Goal: Check status: Check status

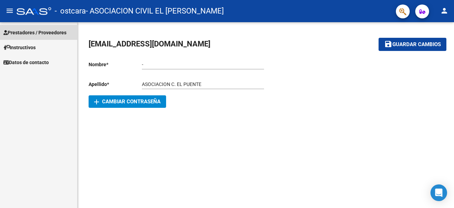
click at [39, 34] on span "Prestadores / Proveedores" at bounding box center [34, 33] width 63 height 8
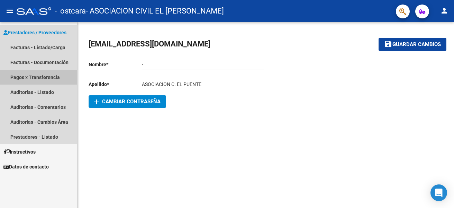
click at [44, 78] on link "Pagos x Transferencia" at bounding box center [38, 77] width 77 height 15
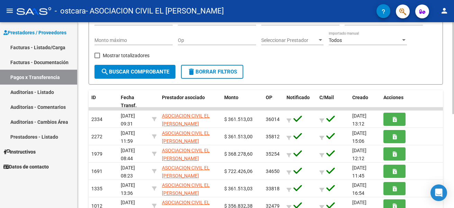
scroll to position [139, 0]
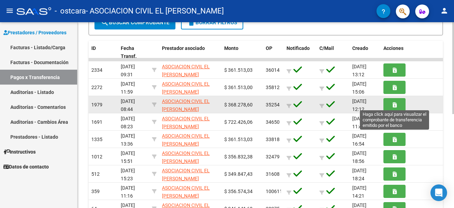
click at [394, 104] on icon "button" at bounding box center [395, 104] width 4 height 5
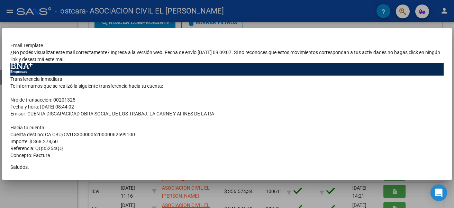
scroll to position [65, 0]
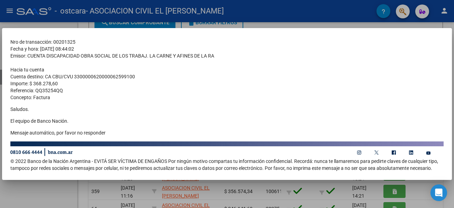
click at [60, 68] on td "Transferencia inmediata Te informamos que se realizó la siguiente transferencia…" at bounding box center [227, 79] width 434 height 123
click at [448, 25] on div at bounding box center [227, 104] width 454 height 208
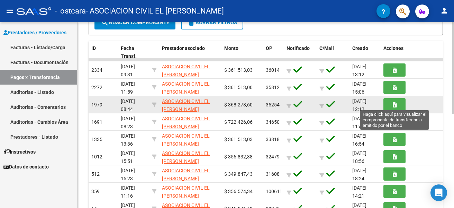
click at [389, 104] on button "button" at bounding box center [395, 104] width 22 height 13
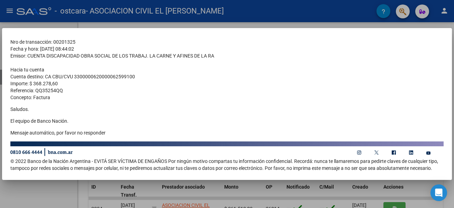
click at [361, 23] on div at bounding box center [227, 104] width 454 height 208
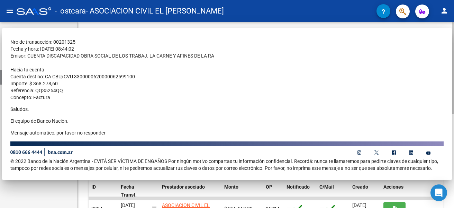
scroll to position [128, 0]
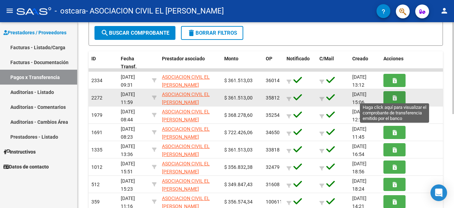
click at [398, 98] on button "button" at bounding box center [395, 97] width 22 height 13
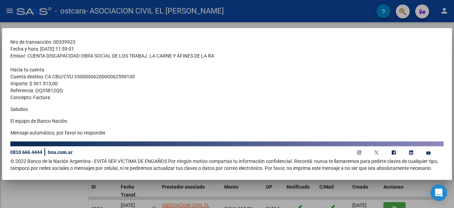
scroll to position [59, 0]
click at [351, 19] on div at bounding box center [227, 104] width 454 height 208
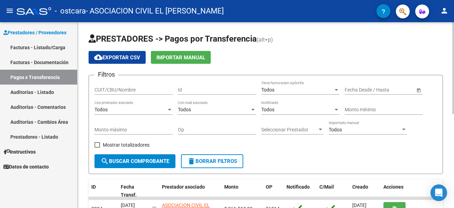
scroll to position [111, 0]
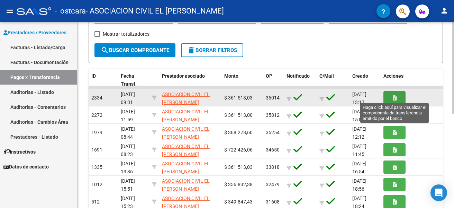
click at [396, 93] on button "button" at bounding box center [395, 97] width 22 height 13
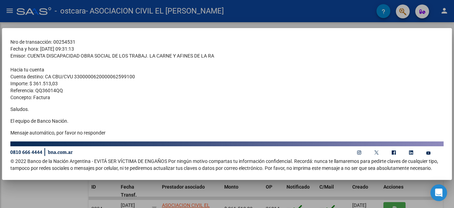
scroll to position [59, 0]
click at [291, 12] on div at bounding box center [227, 104] width 454 height 208
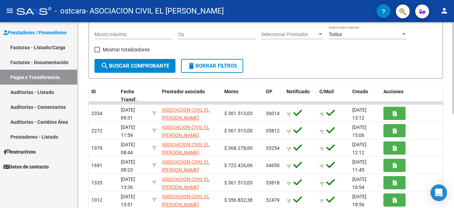
scroll to position [111, 0]
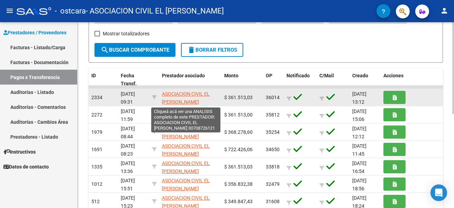
click at [175, 94] on span "ASOCIACION CIVIL EL [PERSON_NAME]" at bounding box center [186, 98] width 48 height 14
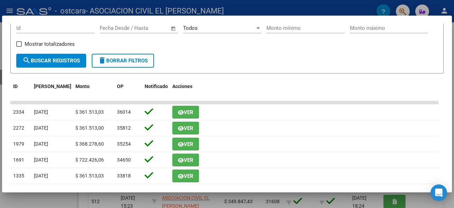
scroll to position [113, 0]
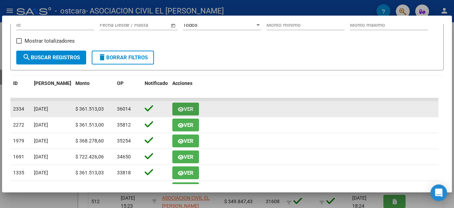
click at [185, 109] on span "Ver" at bounding box center [189, 109] width 10 height 6
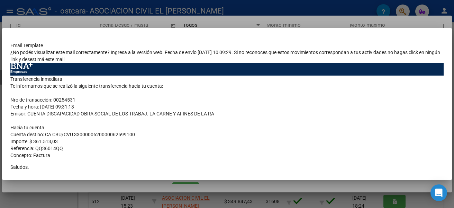
scroll to position [65, 0]
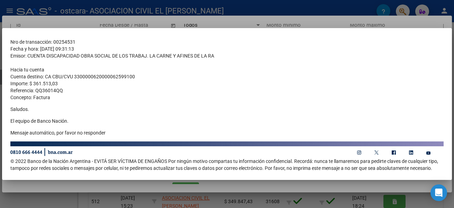
click at [193, 106] on p "Saludos." at bounding box center [227, 109] width 434 height 7
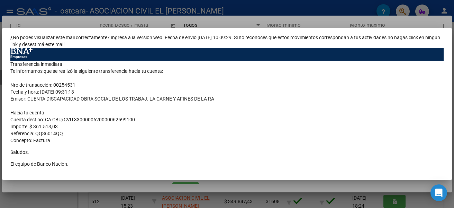
scroll to position [0, 0]
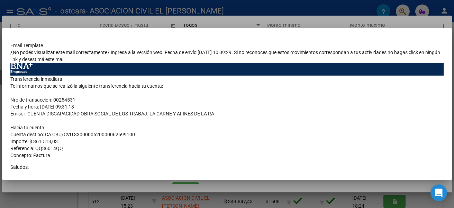
click at [362, 22] on div at bounding box center [227, 104] width 454 height 208
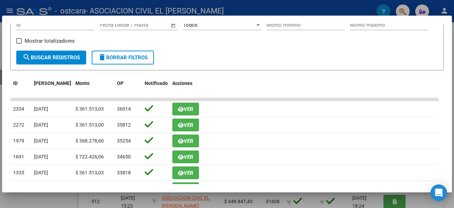
click at [212, 65] on form "Filtros Id Start date – End date Fecha Desde / Hasta Todos Notificado Monto mín…" at bounding box center [227, 42] width 434 height 56
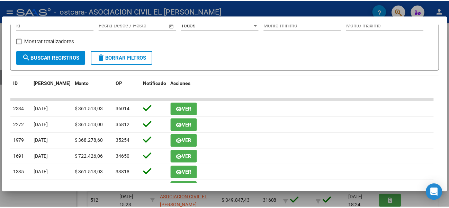
scroll to position [78, 0]
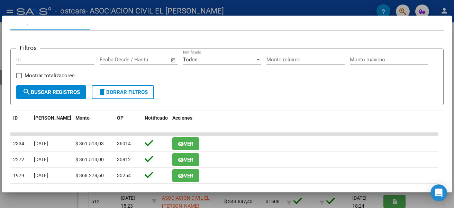
click at [347, 10] on div at bounding box center [227, 104] width 454 height 208
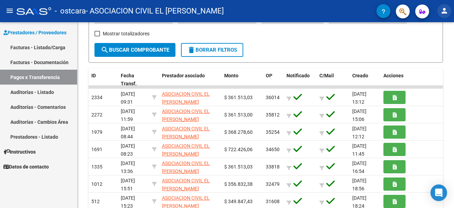
click at [445, 13] on mat-icon "person" at bounding box center [445, 11] width 8 height 8
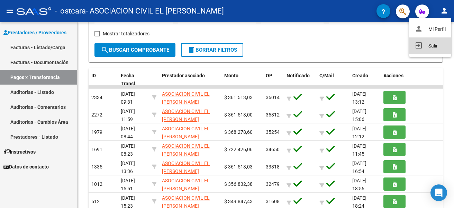
click at [427, 47] on button "exit_to_app Salir" at bounding box center [430, 45] width 42 height 17
